Goal: Task Accomplishment & Management: Manage account settings

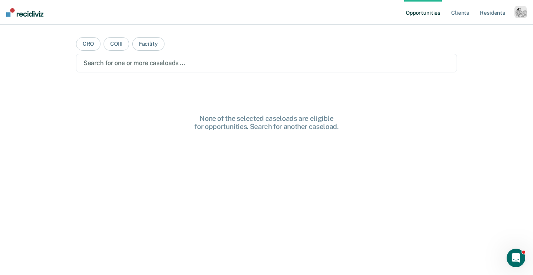
click at [515, 12] on div "button" at bounding box center [521, 12] width 12 height 12
click at [478, 34] on link "Profile" at bounding box center [489, 31] width 62 height 7
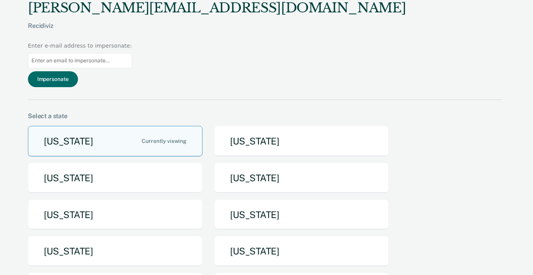
click at [132, 53] on input at bounding box center [80, 60] width 104 height 15
paste input "[EMAIL_ADDRESS][DOMAIN_NAME][US_STATE]"
type input "[EMAIL_ADDRESS][DOMAIN_NAME][US_STATE]"
click at [78, 71] on button "Impersonate" at bounding box center [53, 79] width 50 height 16
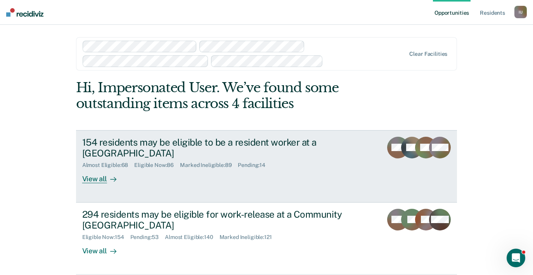
click at [97, 178] on div "View all" at bounding box center [103, 176] width 43 height 15
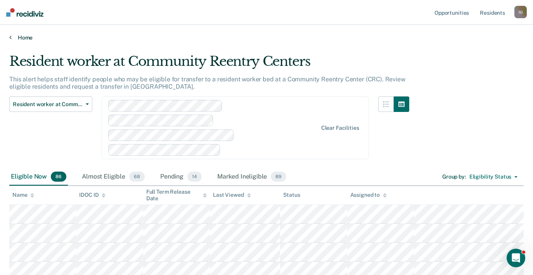
click at [28, 37] on link "Home" at bounding box center [266, 37] width 515 height 7
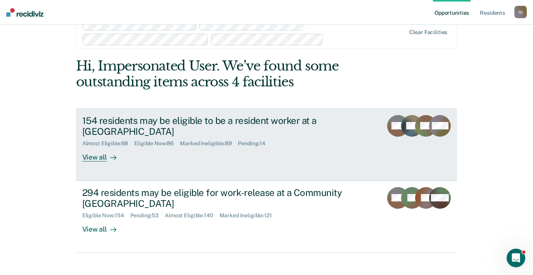
scroll to position [30, 0]
